Goal: Task Accomplishment & Management: Manage account settings

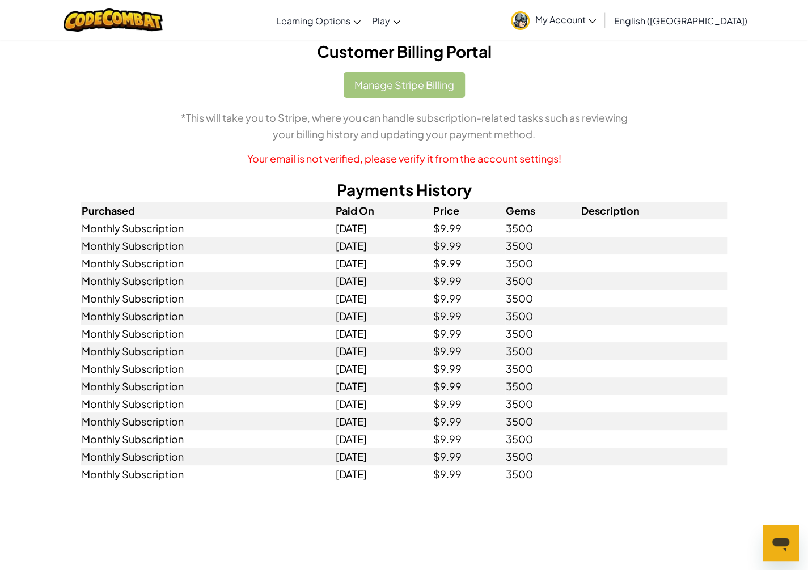
click at [601, 29] on link "My Account" at bounding box center [553, 20] width 96 height 36
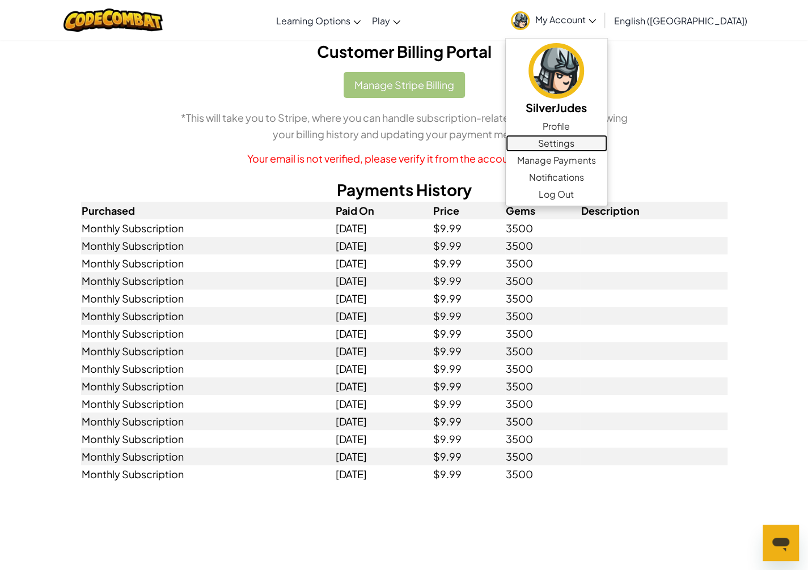
click at [607, 149] on link "Settings" at bounding box center [556, 143] width 101 height 17
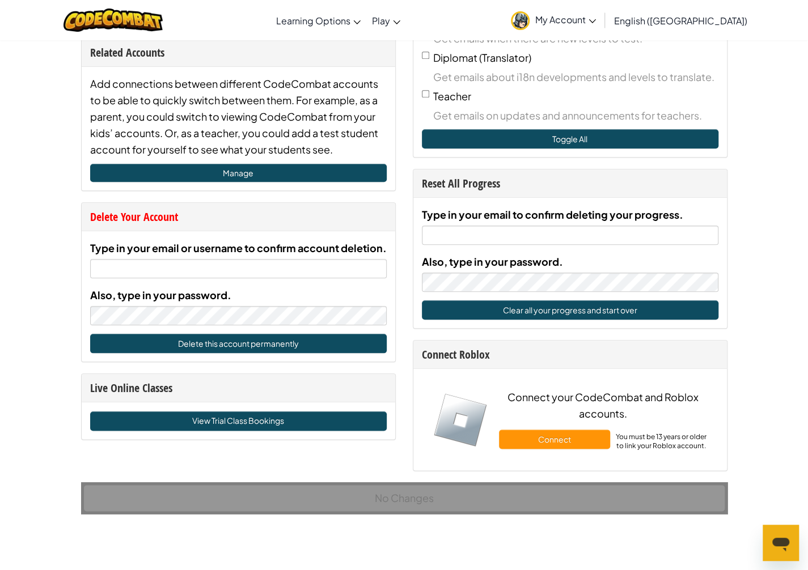
scroll to position [510, 0]
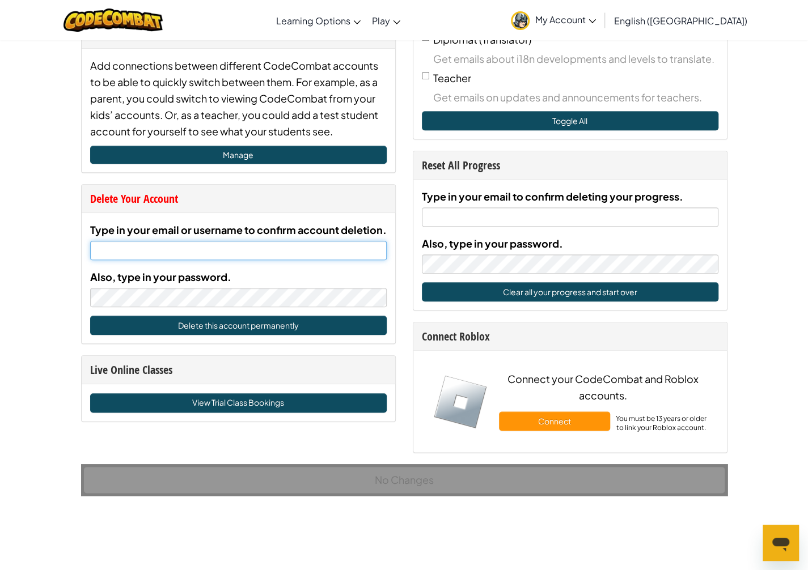
click at [305, 250] on input "Type in your email or username to confirm account deletion." at bounding box center [238, 250] width 296 height 19
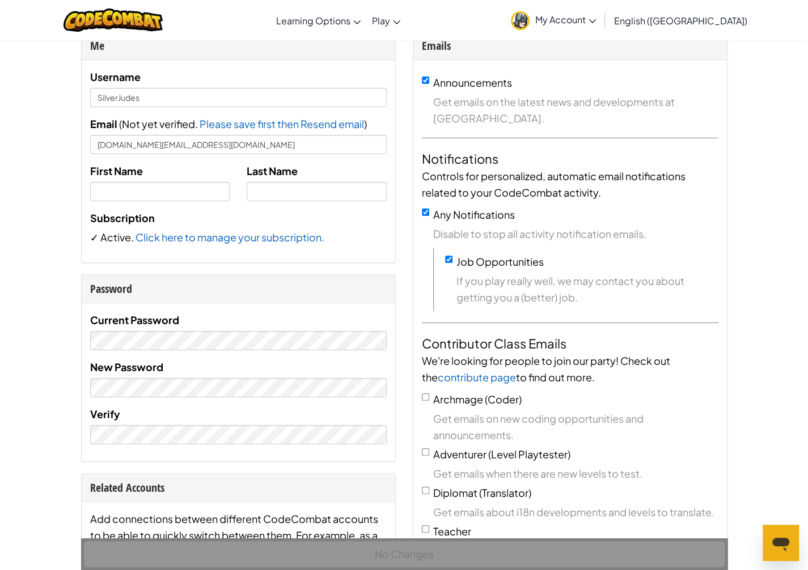
scroll to position [397, 0]
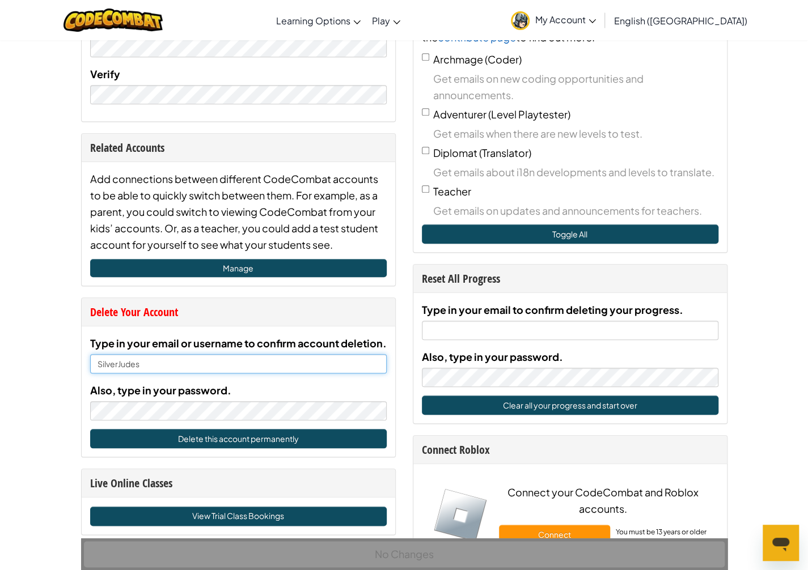
type input "SilverJudes"
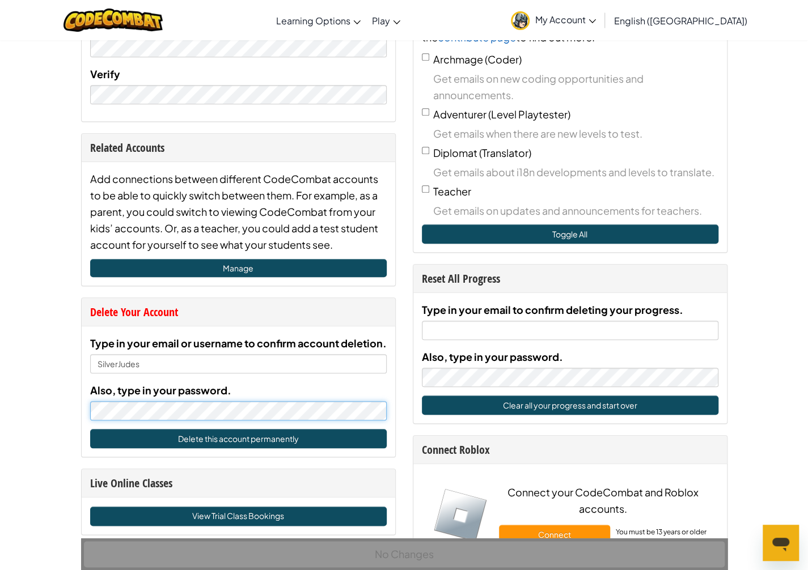
scroll to position [510, 0]
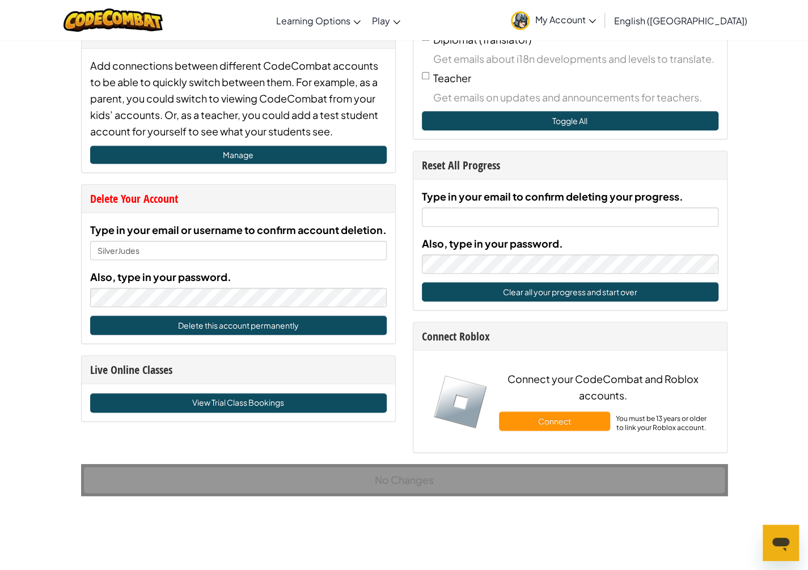
click at [40, 259] on div "Account Account Settings Me Username SilverJudes Email ( Not yet verified. Plea…" at bounding box center [404, 320] width 808 height 1580
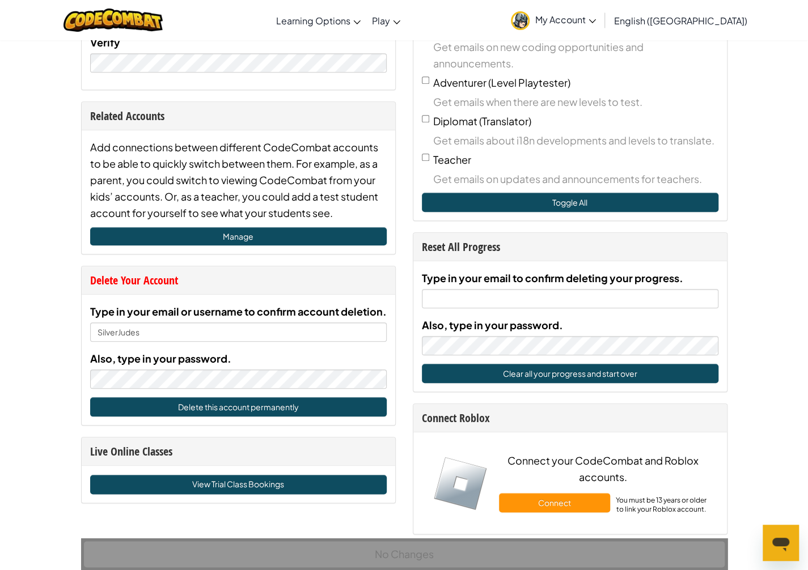
scroll to position [340, 0]
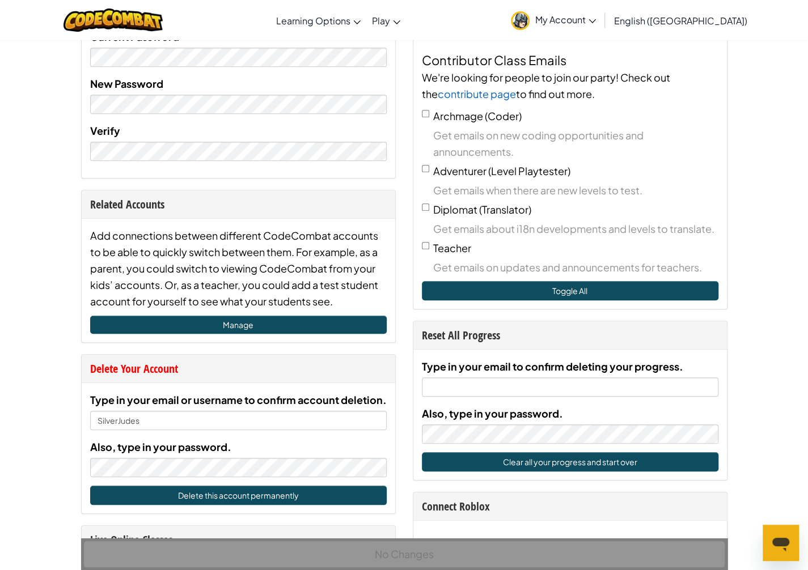
click at [596, 15] on span "My Account" at bounding box center [565, 20] width 61 height 12
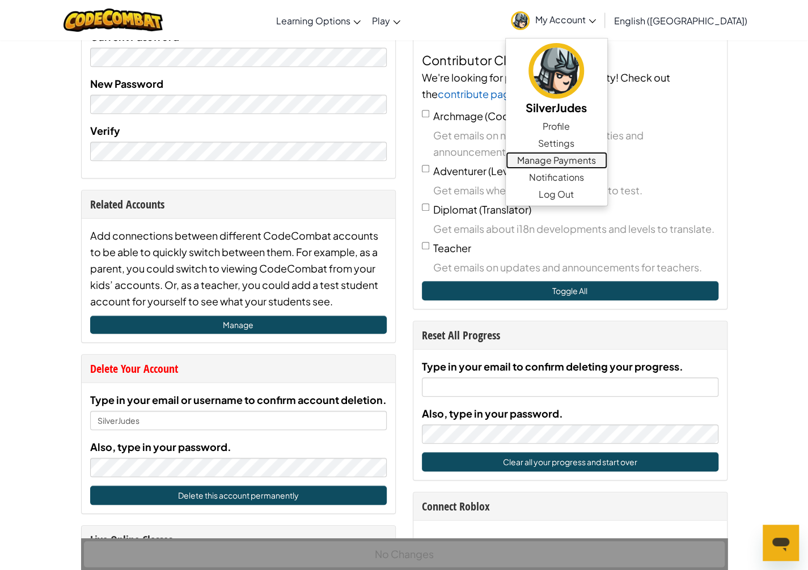
click at [607, 157] on link "Manage Payments" at bounding box center [556, 160] width 101 height 17
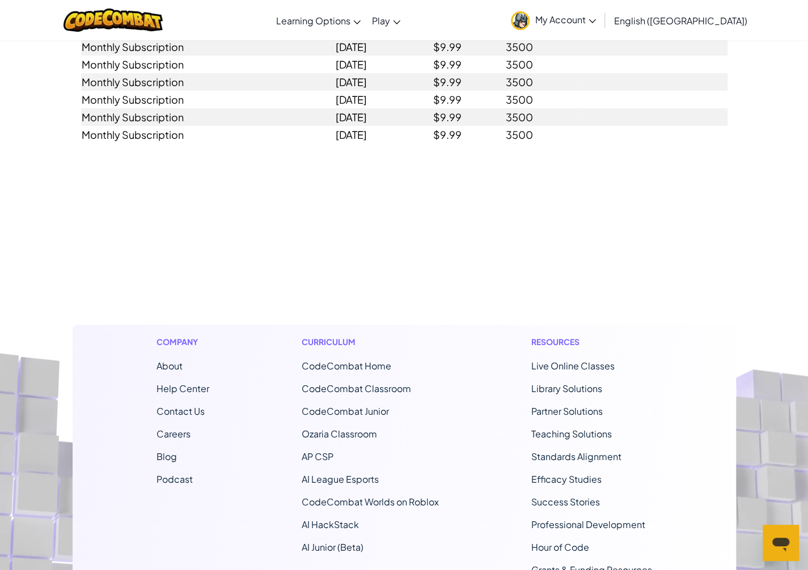
scroll to position [311, 0]
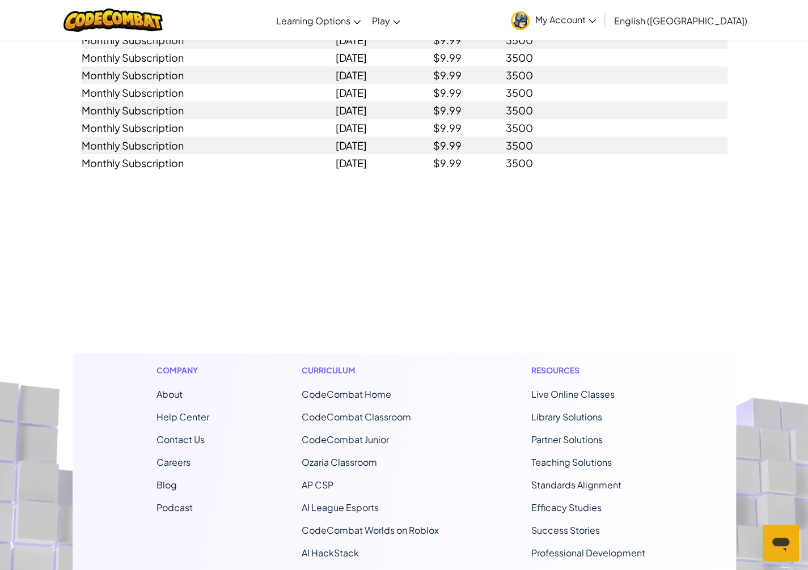
click at [601, 28] on link "My Account" at bounding box center [553, 20] width 96 height 36
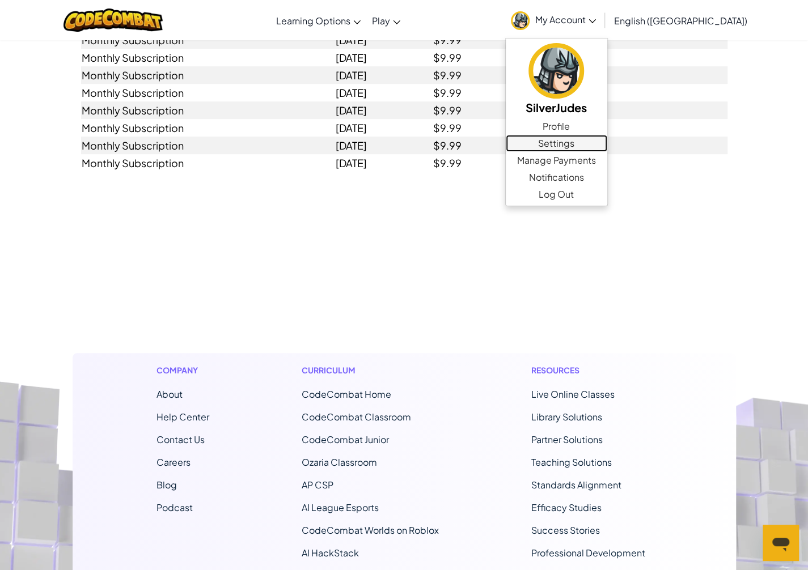
click at [607, 142] on link "Settings" at bounding box center [556, 143] width 101 height 17
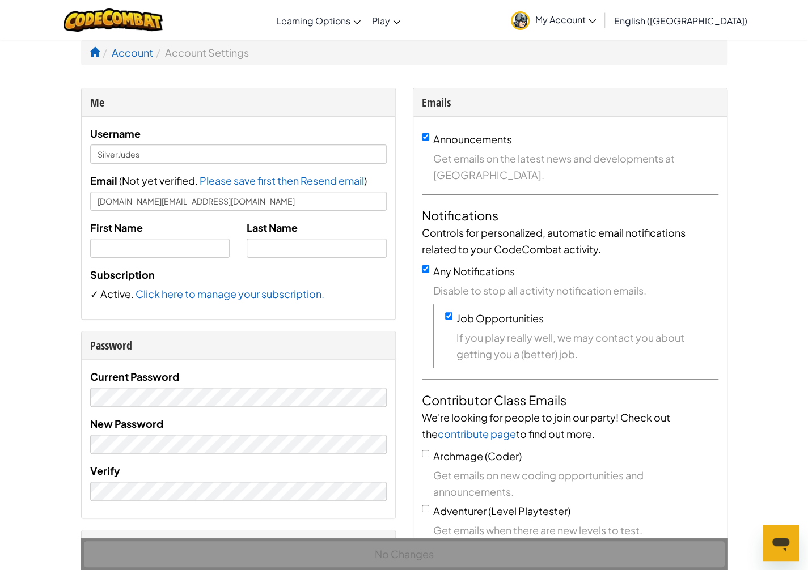
click at [596, 14] on span "My Account" at bounding box center [565, 20] width 61 height 12
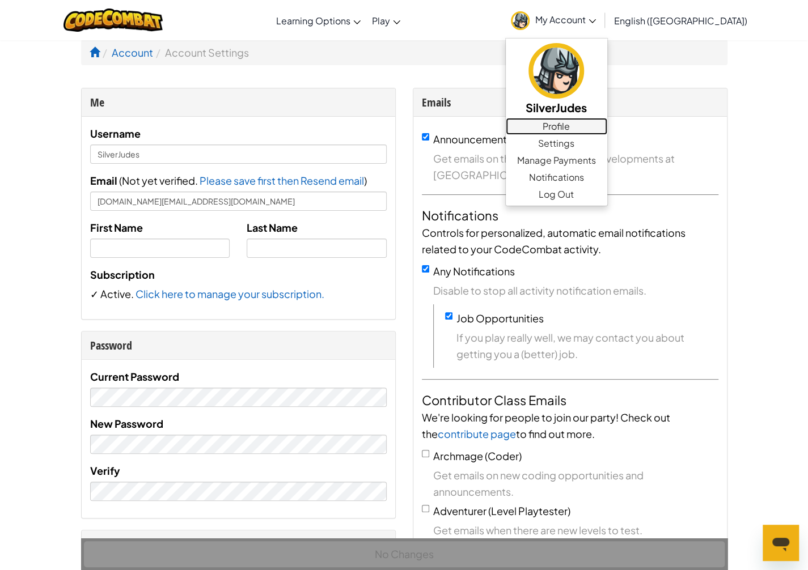
click at [607, 128] on link "Profile" at bounding box center [556, 126] width 101 height 17
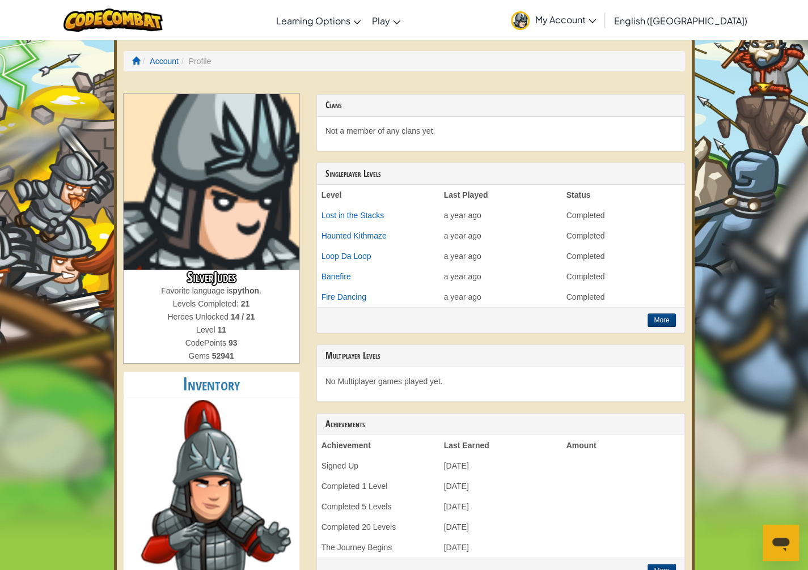
click at [601, 27] on link "My Account" at bounding box center [553, 20] width 96 height 36
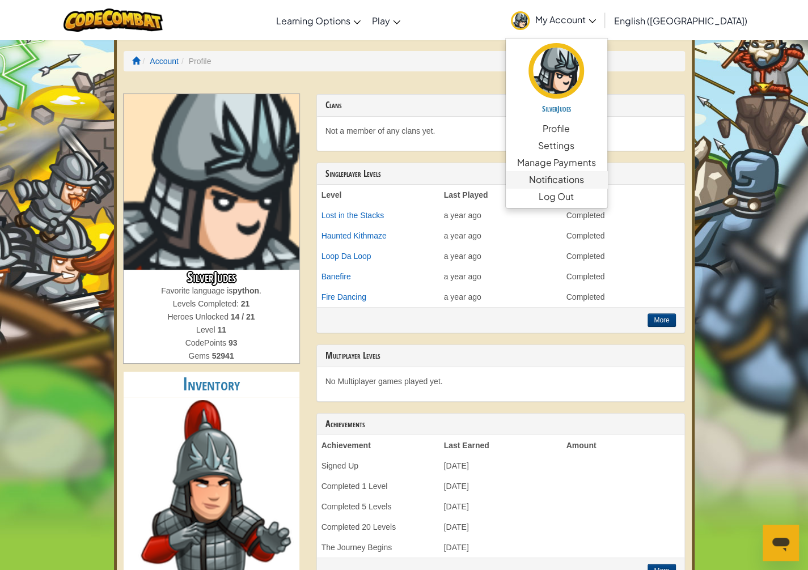
click at [607, 184] on link "Notifications" at bounding box center [556, 179] width 101 height 17
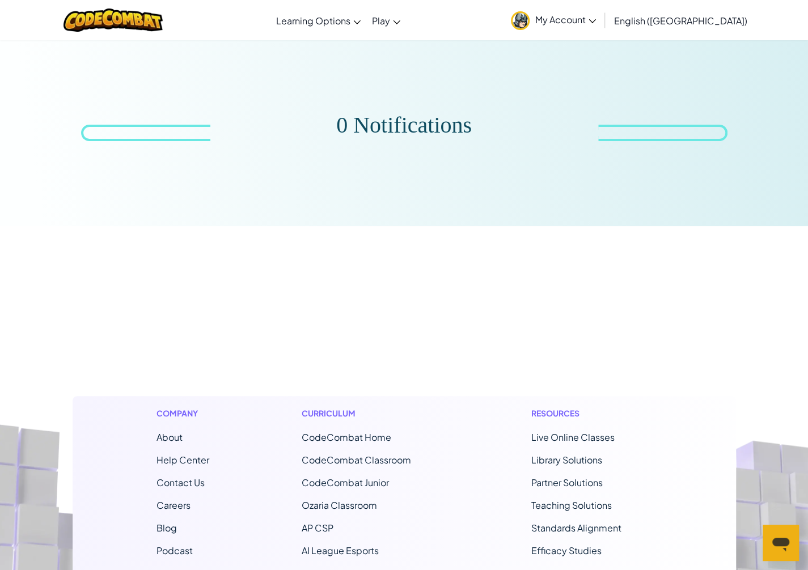
click at [596, 23] on span "My Account" at bounding box center [565, 20] width 61 height 12
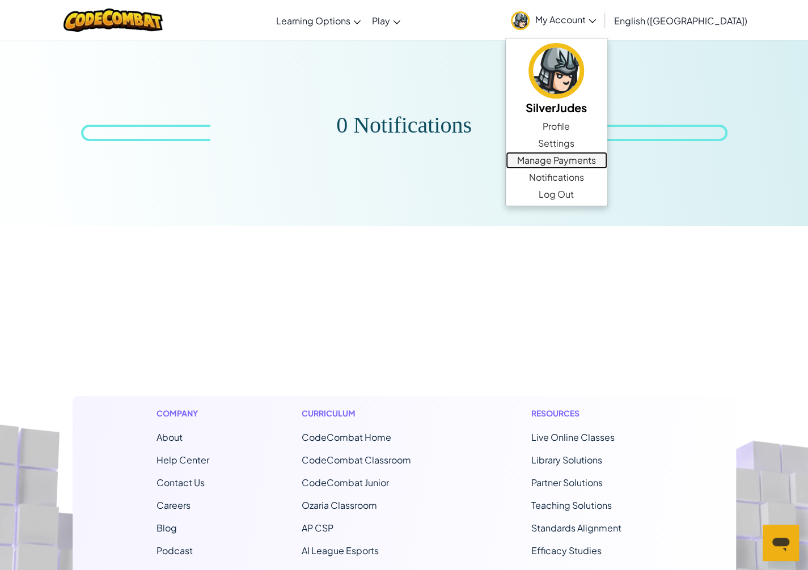
click at [607, 162] on link "Manage Payments" at bounding box center [556, 160] width 101 height 17
